Goal: Transaction & Acquisition: Subscribe to service/newsletter

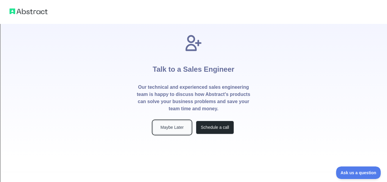
click at [177, 129] on button "Maybe Later" at bounding box center [172, 126] width 38 height 13
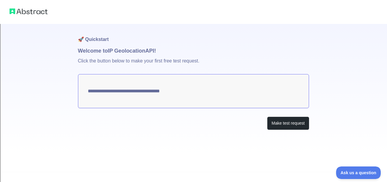
type textarea "**********"
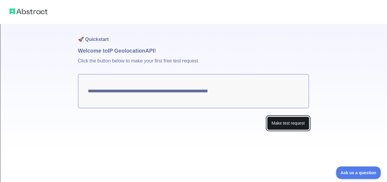
click at [292, 126] on button "Make test request" at bounding box center [288, 122] width 42 height 13
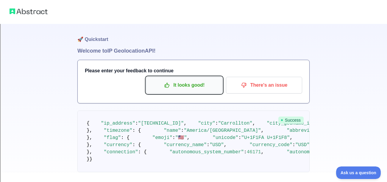
click at [203, 90] on button "It looks good!" at bounding box center [184, 85] width 76 height 17
